Goal: Check status: Check status

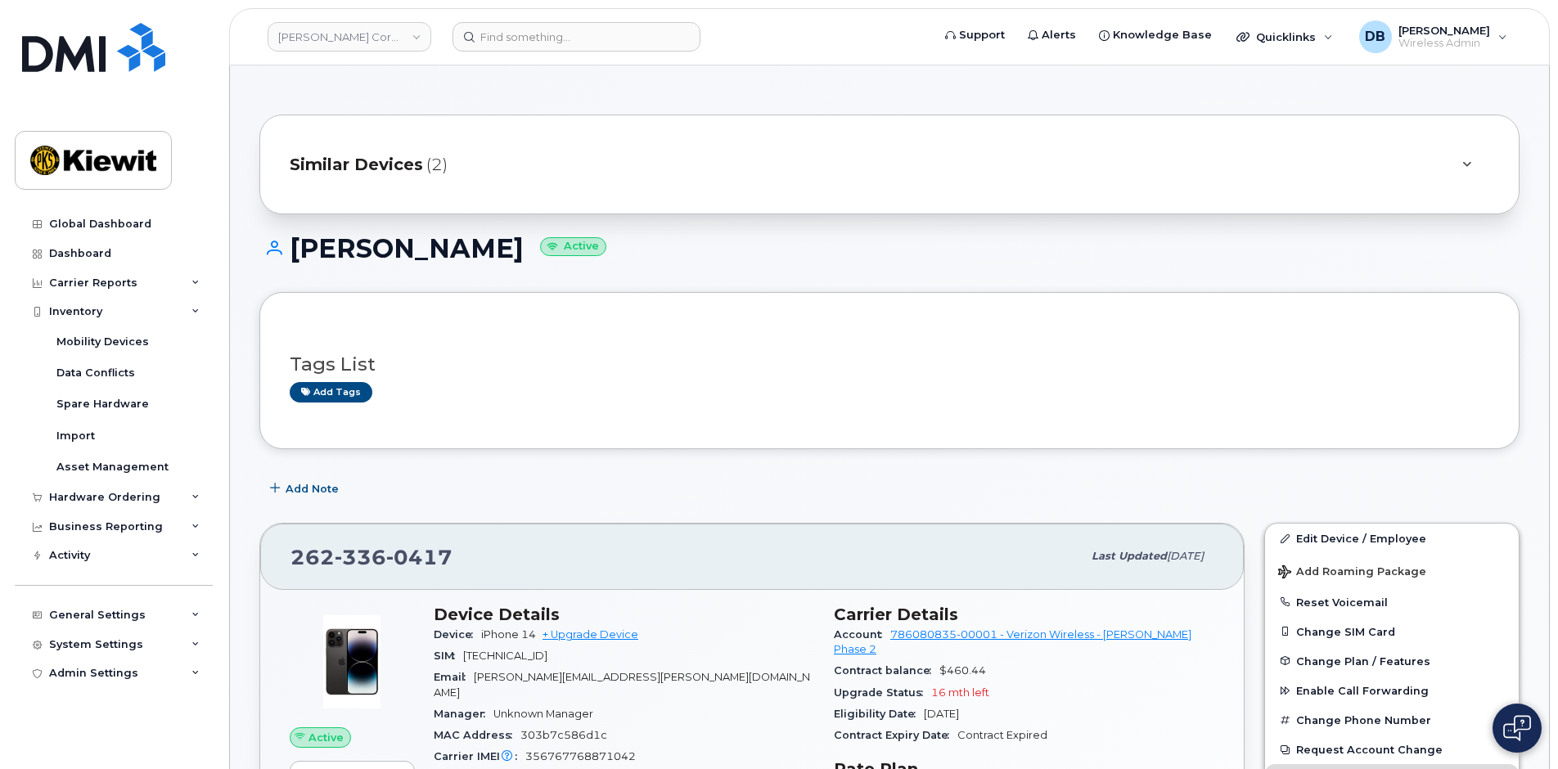
scroll to position [245, 0]
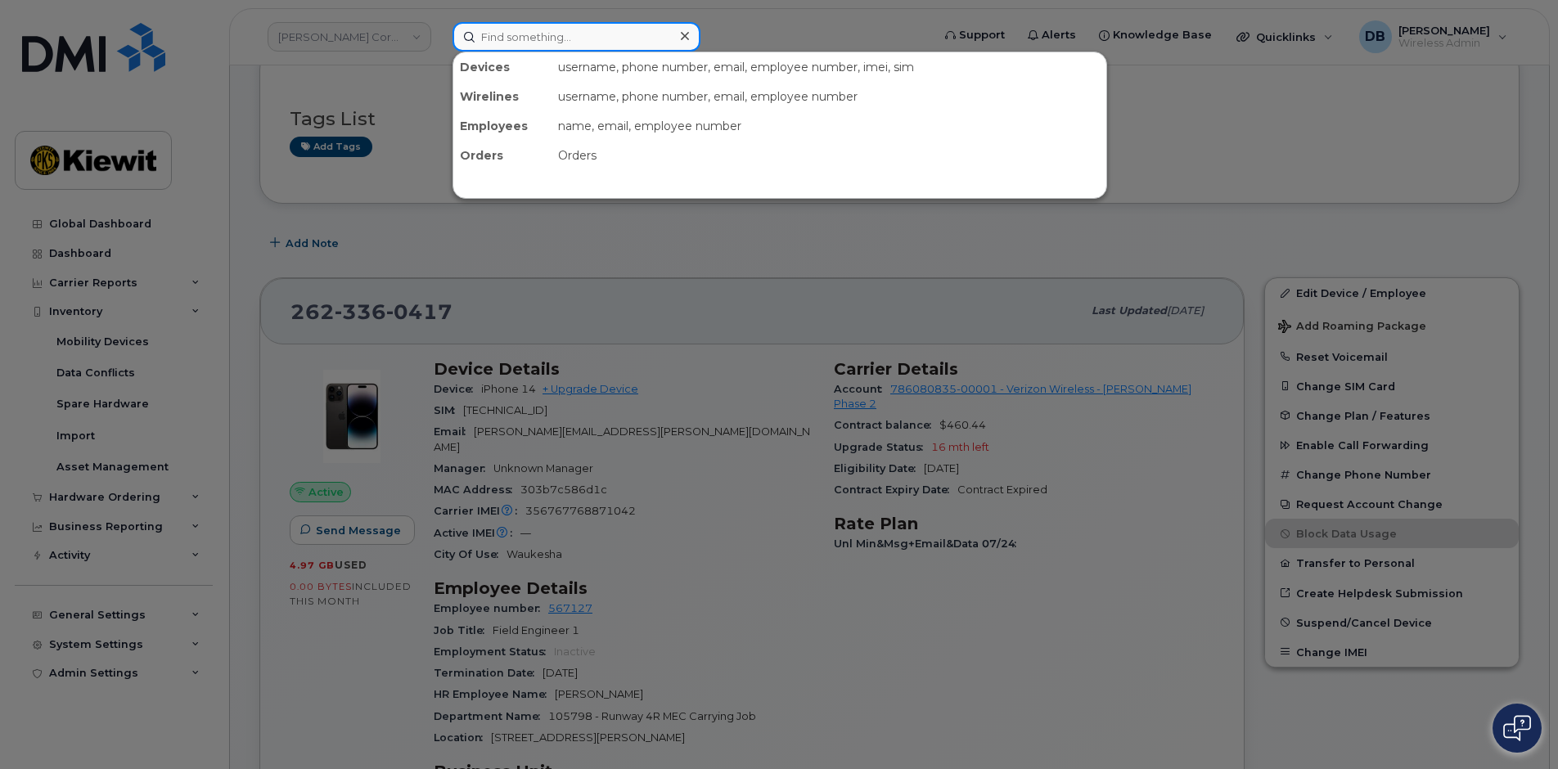
click at [561, 45] on input at bounding box center [576, 36] width 248 height 29
paste input "[PHONE_NUMBER]"
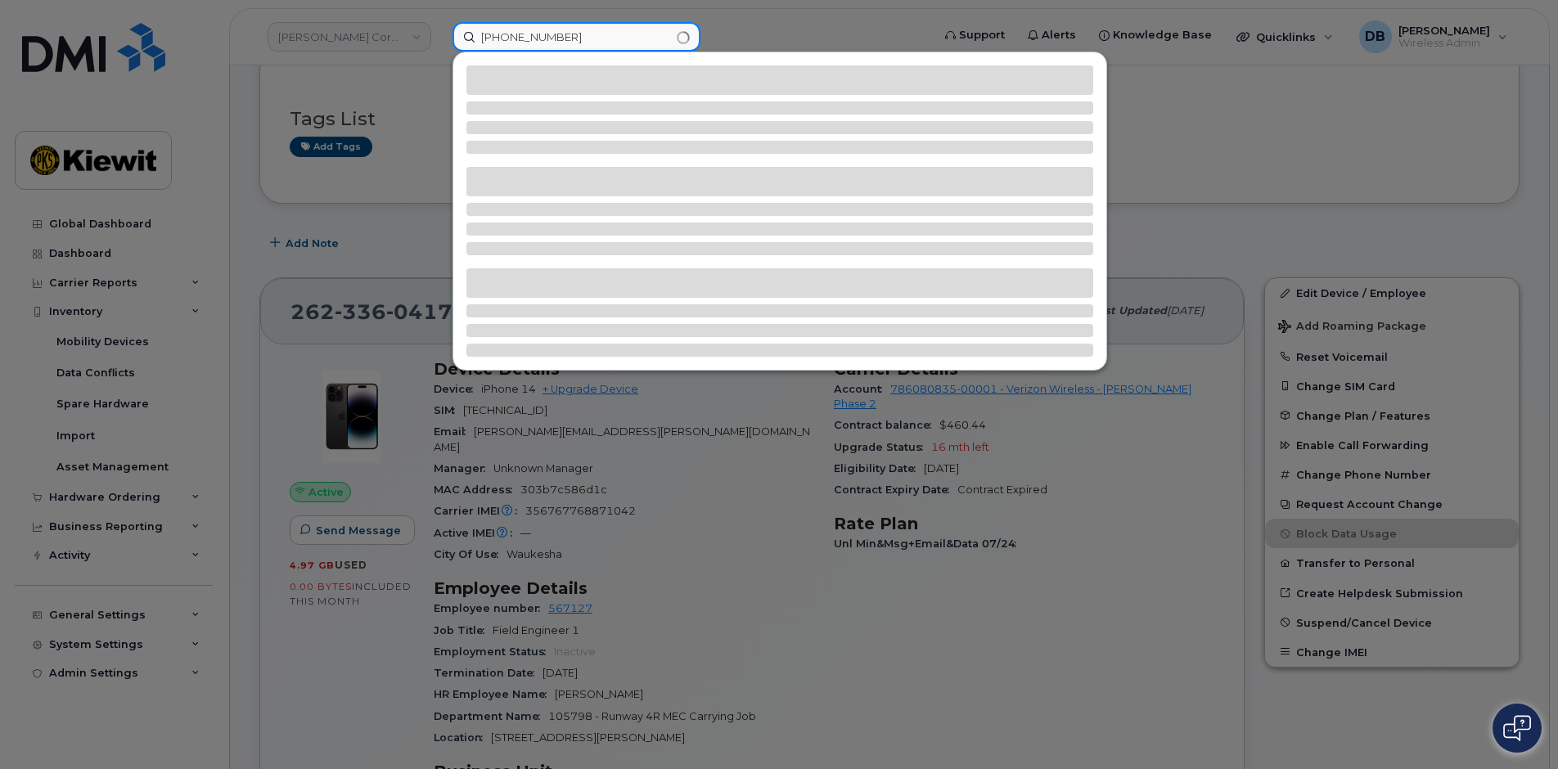
type input "[PHONE_NUMBER]"
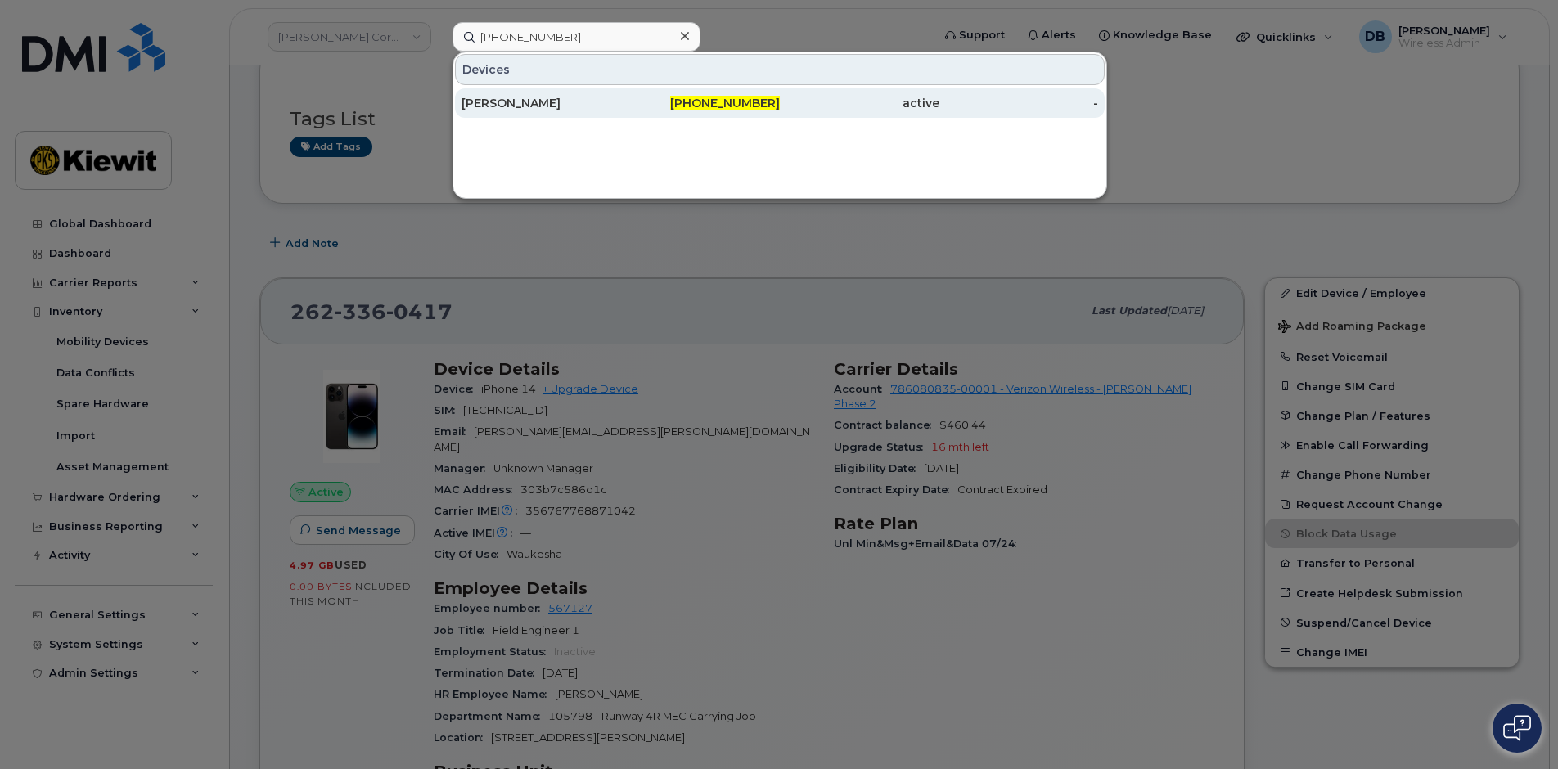
click at [488, 108] on div "[PERSON_NAME]" at bounding box center [541, 103] width 160 height 16
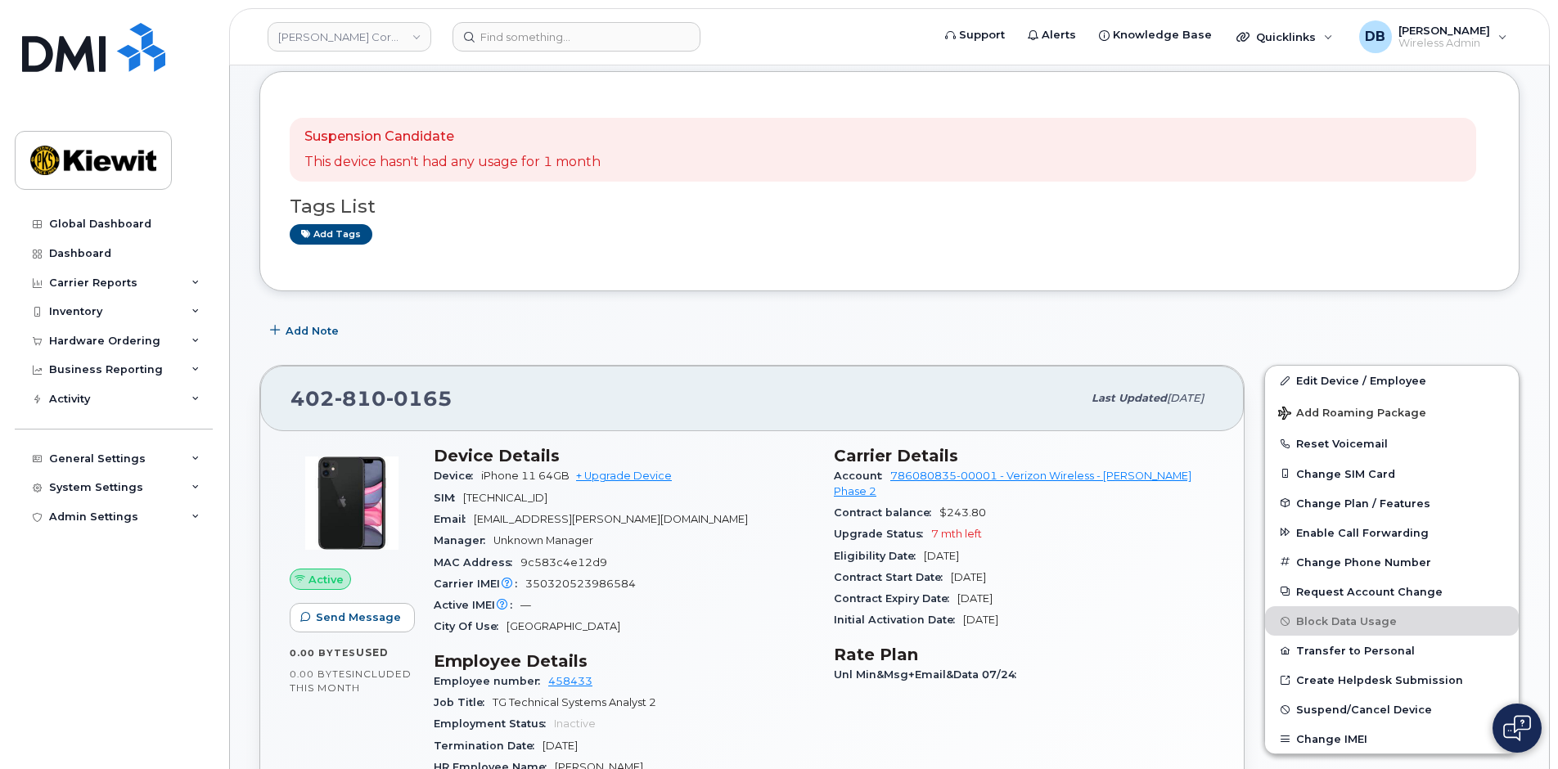
scroll to position [327, 0]
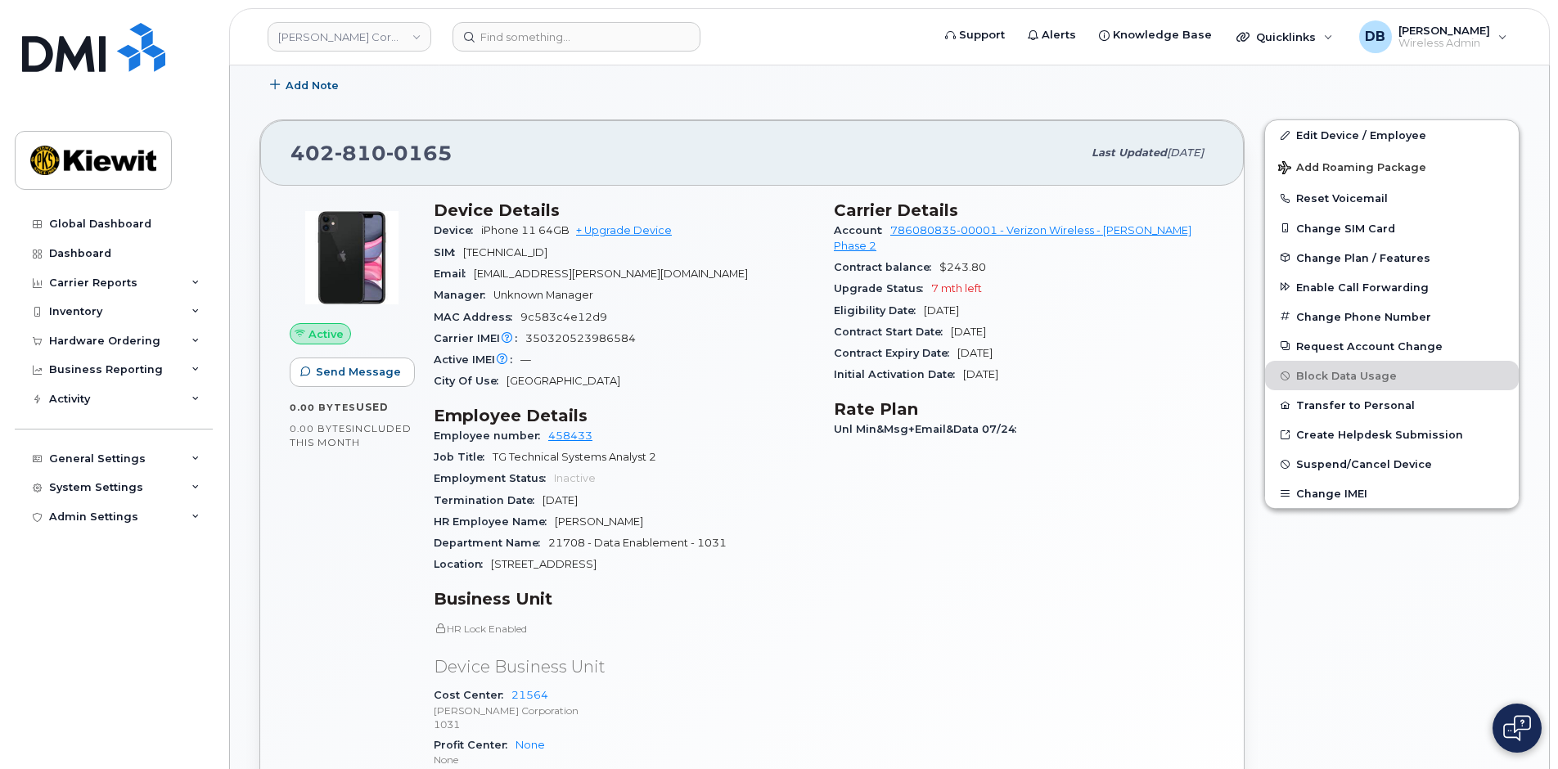
click at [767, 641] on div "HR Lock Enabled Device Business Unit Cost Center 21564 [PERSON_NAME] Corporatio…" at bounding box center [624, 728] width 380 height 212
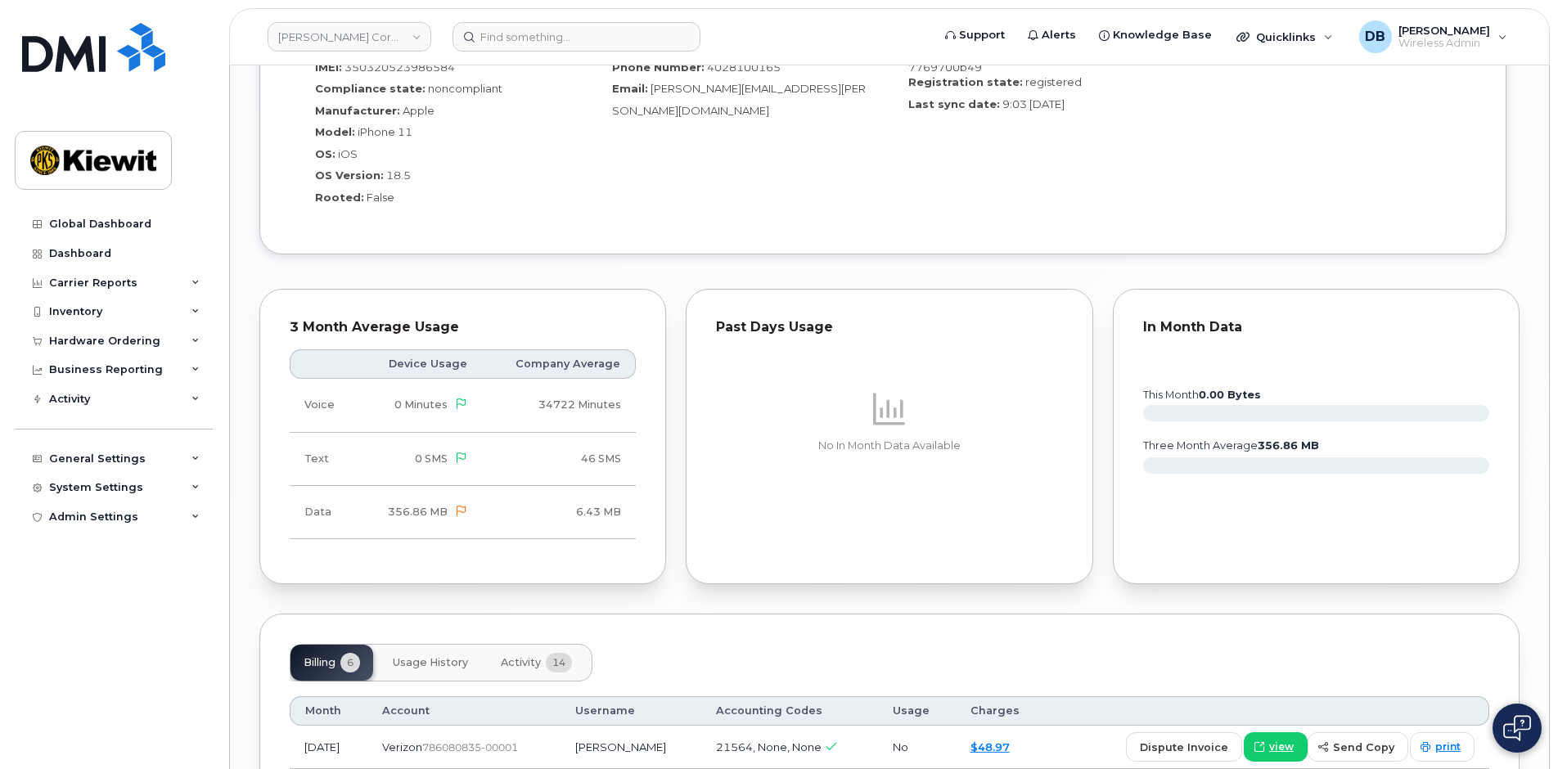
scroll to position [1636, 0]
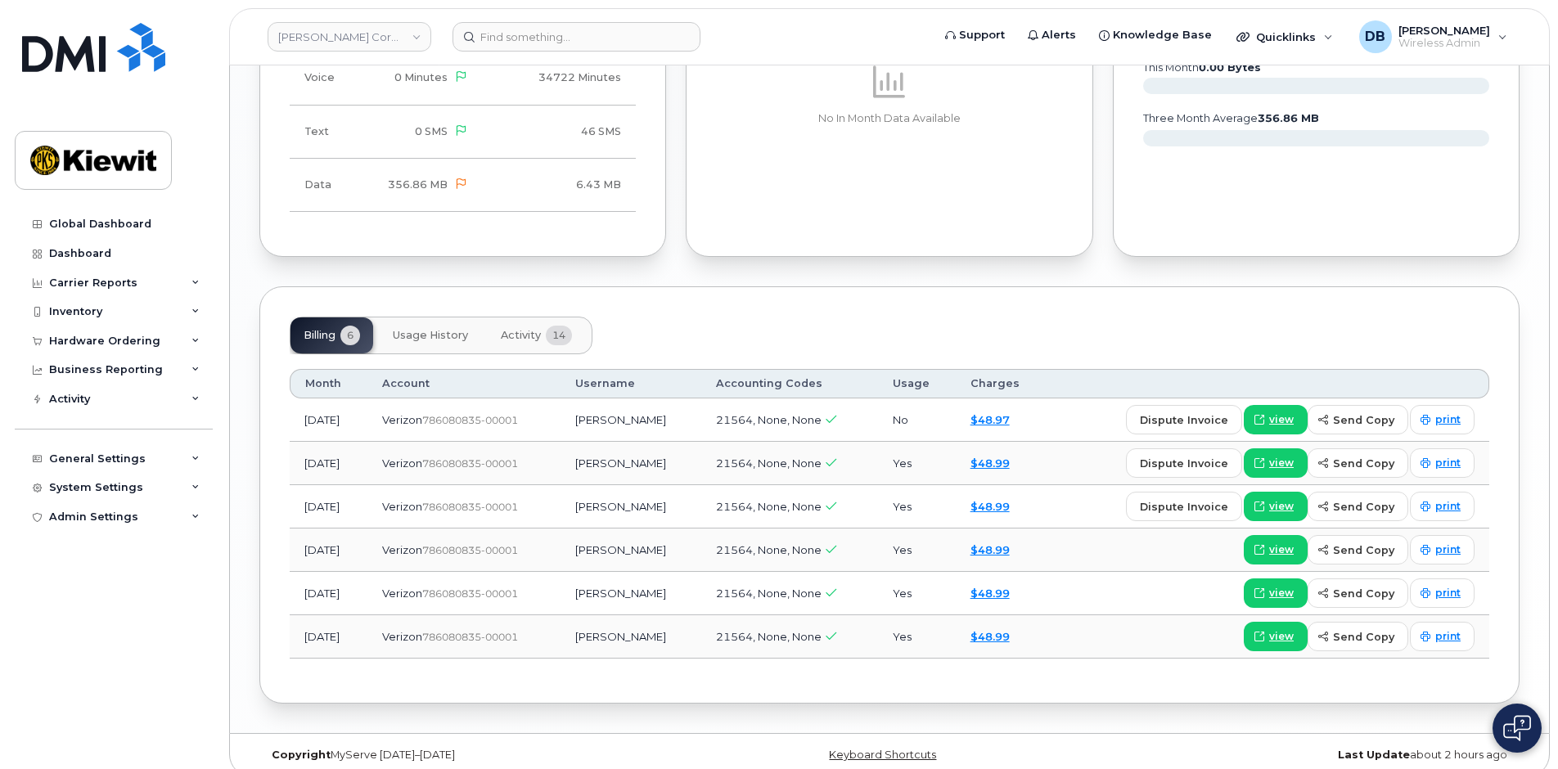
click at [523, 341] on span "Activity" at bounding box center [521, 335] width 40 height 13
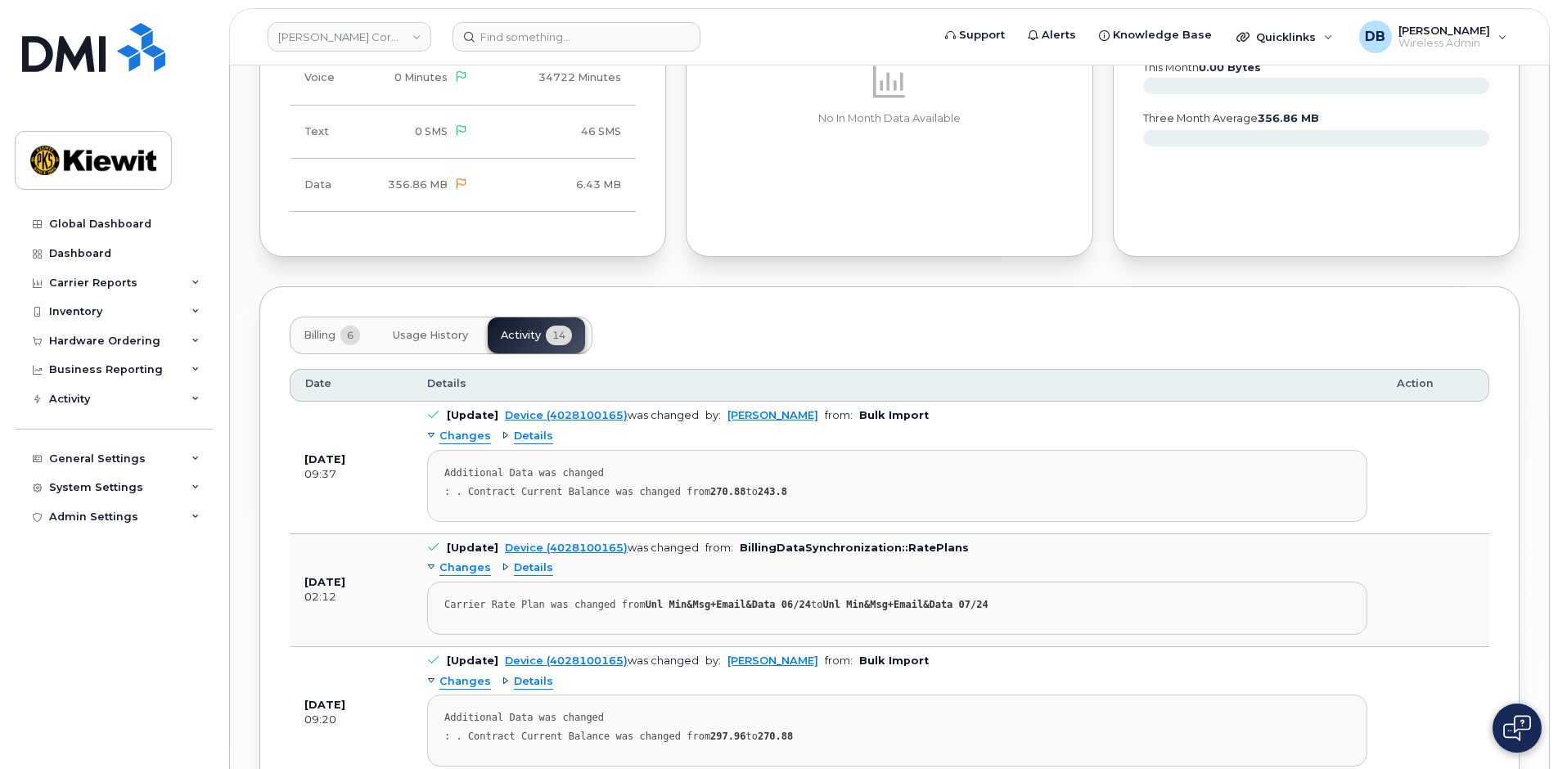
click at [312, 330] on span "Billing" at bounding box center [319, 335] width 32 height 13
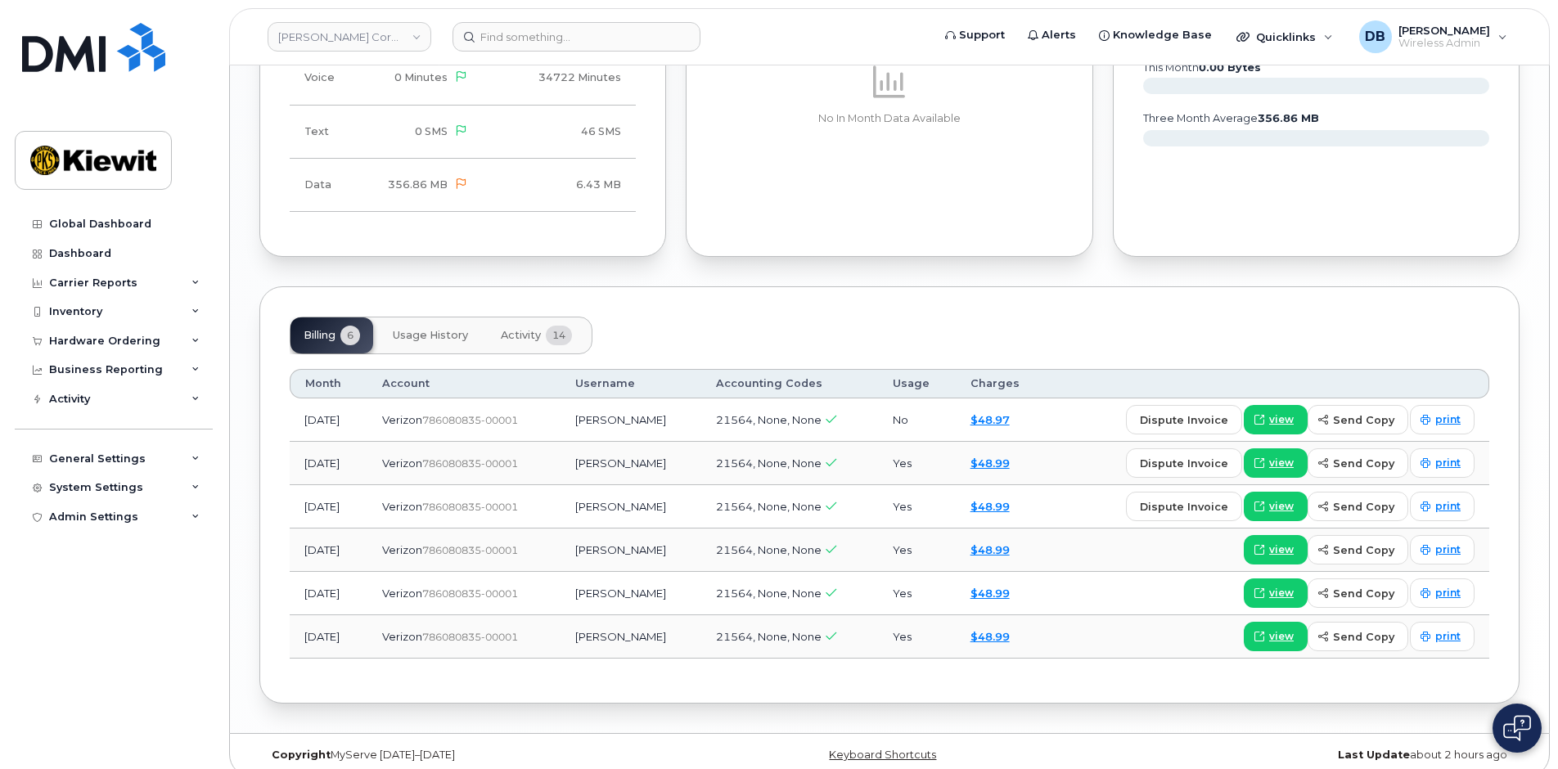
click at [1071, 315] on div "Billing 6 Usage History Activity 14 Month Account Username Accounting Codes Usa…" at bounding box center [889, 494] width 1260 height 417
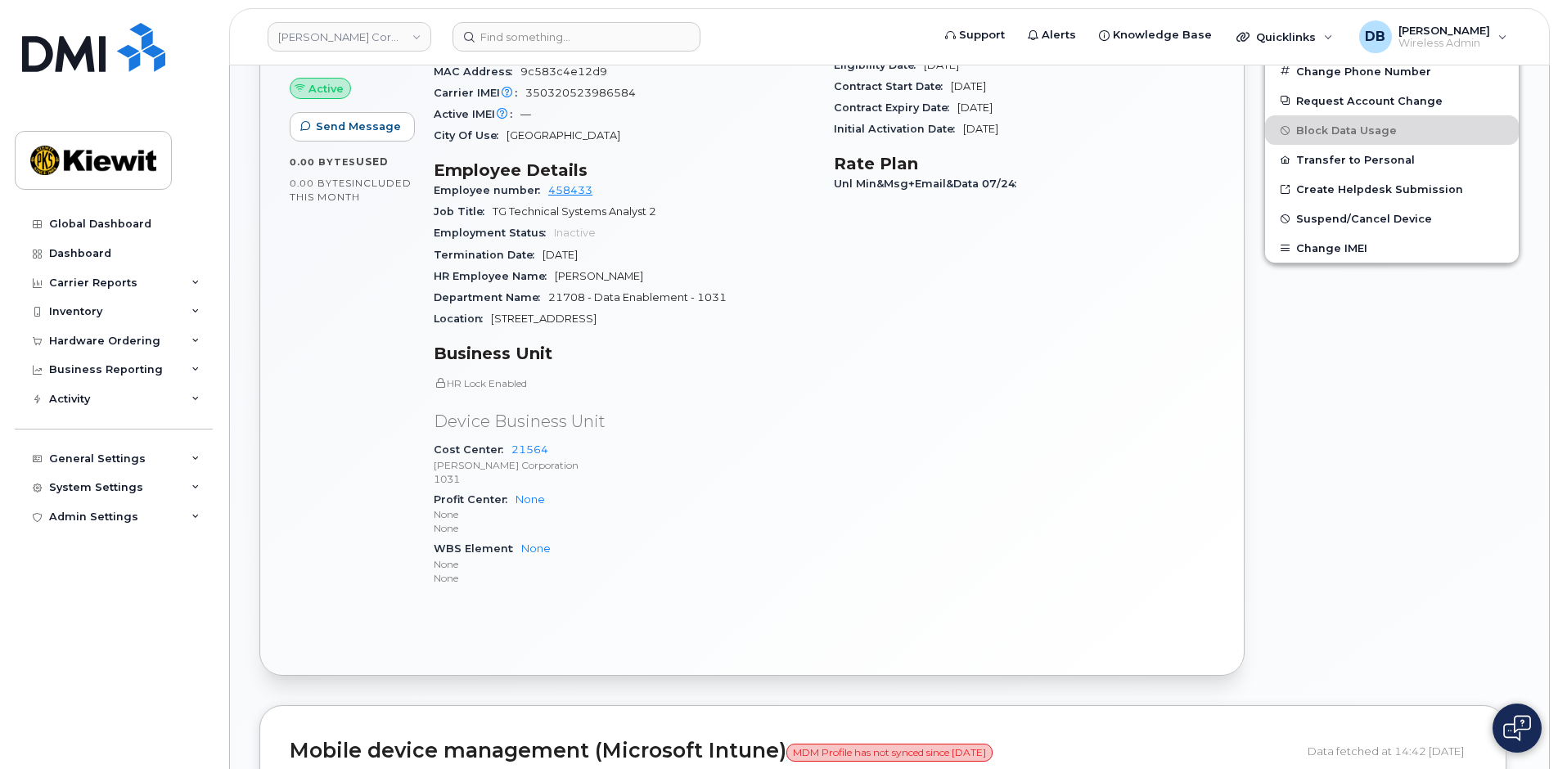
scroll to position [164, 0]
